Goal: Information Seeking & Learning: Learn about a topic

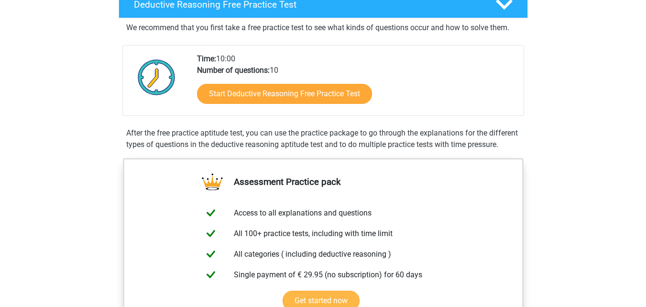
scroll to position [96, 0]
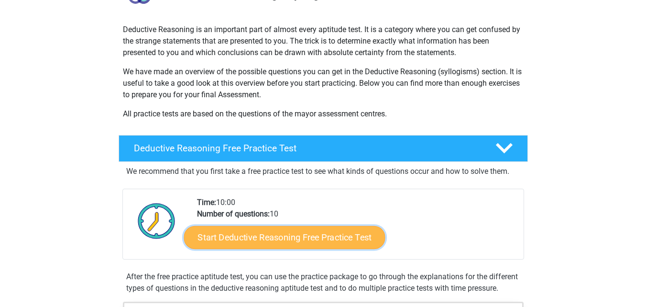
click at [329, 233] on link "Start Deductive Reasoning Free Practice Test" at bounding box center [284, 236] width 201 height 23
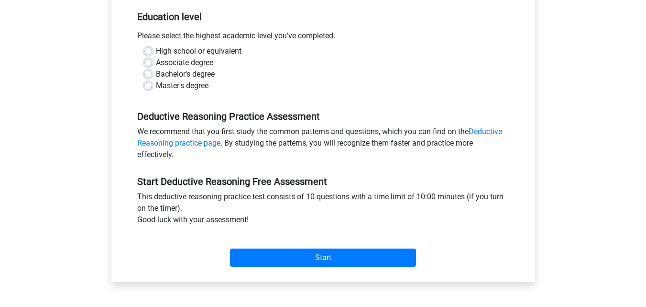
scroll to position [287, 0]
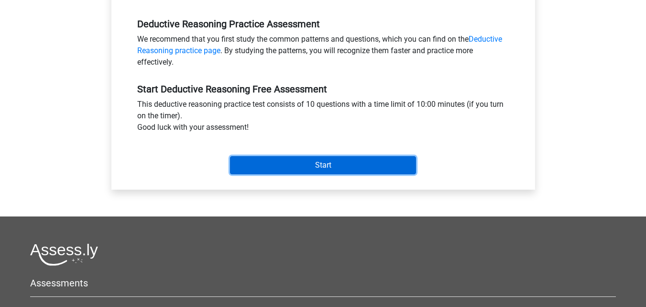
click at [261, 165] on input "Start" at bounding box center [323, 165] width 186 height 18
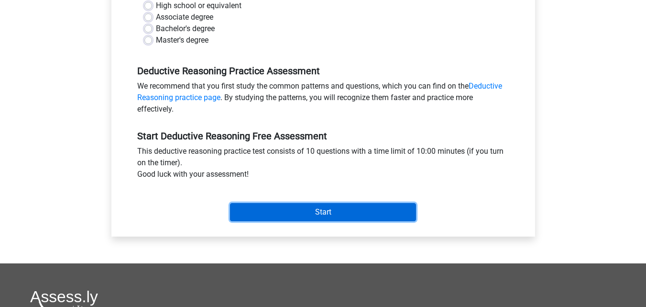
click at [278, 213] on input "Start" at bounding box center [323, 212] width 186 height 18
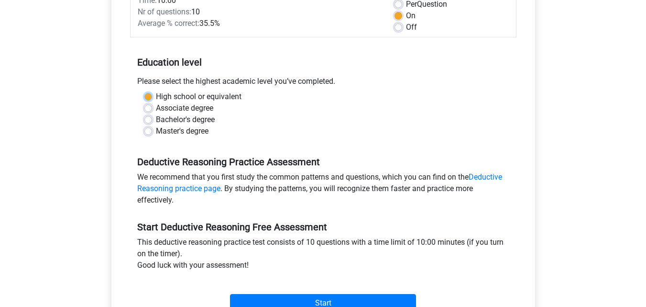
scroll to position [144, 0]
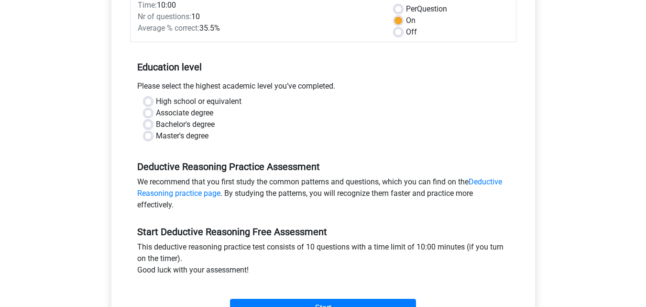
click at [213, 124] on label "Bachelor's degree" at bounding box center [185, 124] width 59 height 11
click at [152, 124] on input "Bachelor's degree" at bounding box center [148, 124] width 8 height 10
radio input "true"
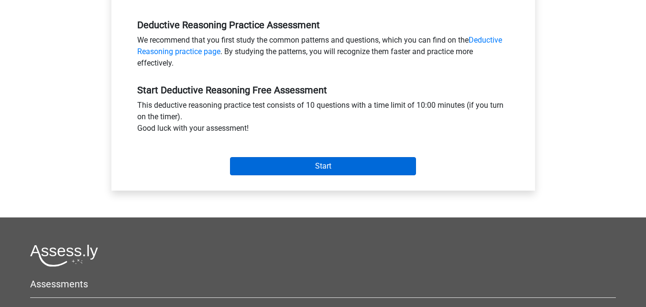
scroll to position [288, 0]
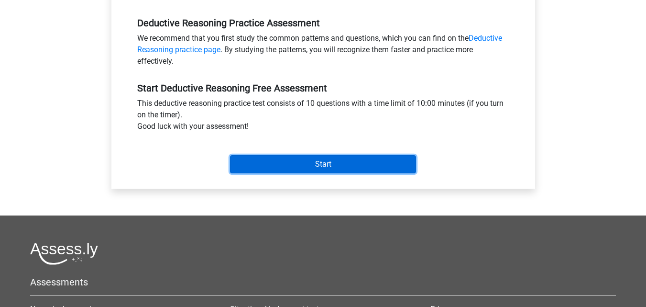
click at [271, 160] on input "Start" at bounding box center [323, 164] width 186 height 18
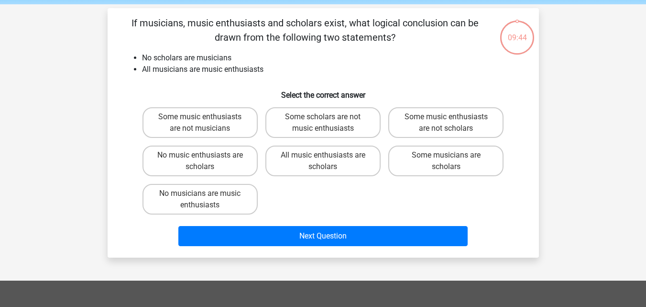
scroll to position [96, 0]
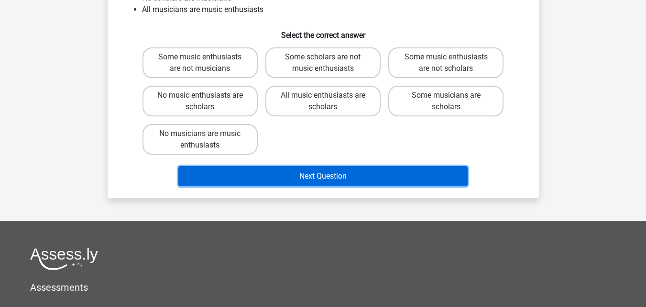
click at [309, 185] on button "Next Question" at bounding box center [322, 176] width 289 height 20
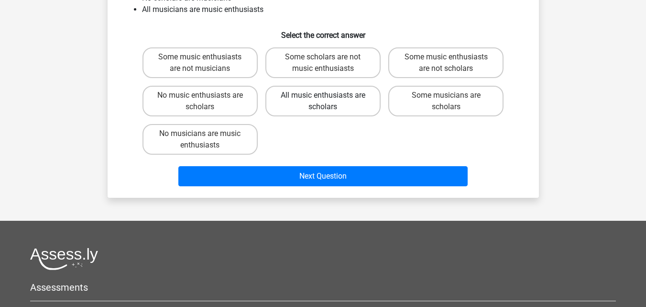
click at [309, 110] on label "All music enthusiasts are scholars" at bounding box center [322, 101] width 115 height 31
click at [323, 101] on input "All music enthusiasts are scholars" at bounding box center [326, 98] width 6 height 6
radio input "true"
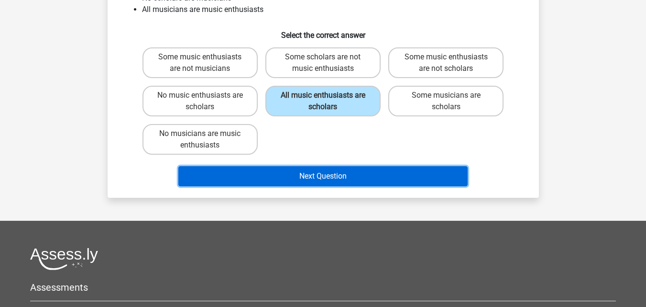
click at [295, 175] on button "Next Question" at bounding box center [322, 176] width 289 height 20
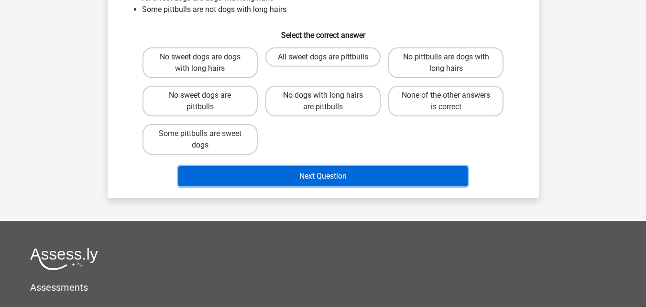
click at [367, 180] on button "Next Question" at bounding box center [322, 176] width 289 height 20
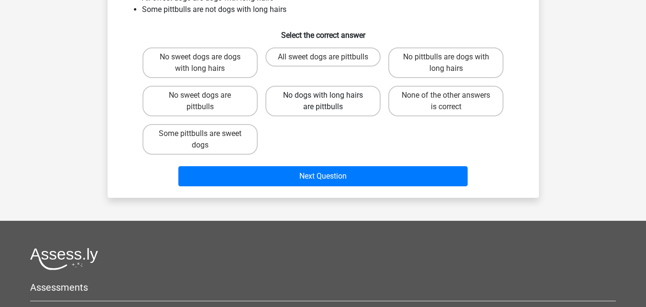
click at [327, 111] on label "No dogs with long hairs are pittbulls" at bounding box center [322, 101] width 115 height 31
click at [327, 101] on input "No dogs with long hairs are pittbulls" at bounding box center [326, 98] width 6 height 6
radio input "true"
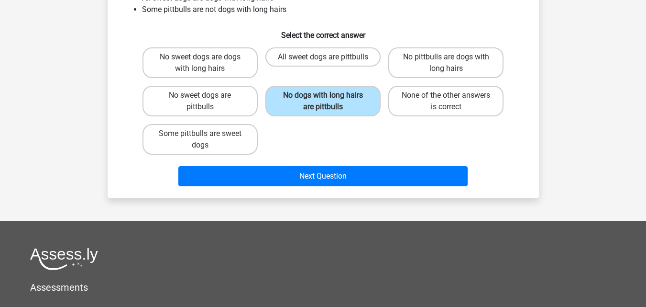
click at [331, 186] on div "Next Question" at bounding box center [323, 178] width 369 height 24
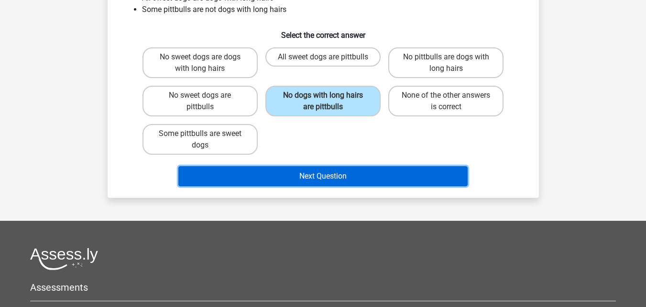
click at [330, 178] on button "Next Question" at bounding box center [322, 176] width 289 height 20
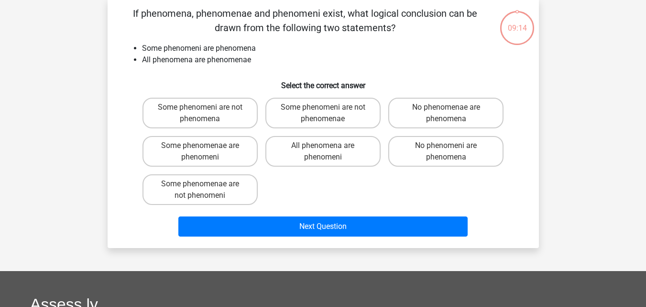
scroll to position [44, 0]
